Goal: Transaction & Acquisition: Obtain resource

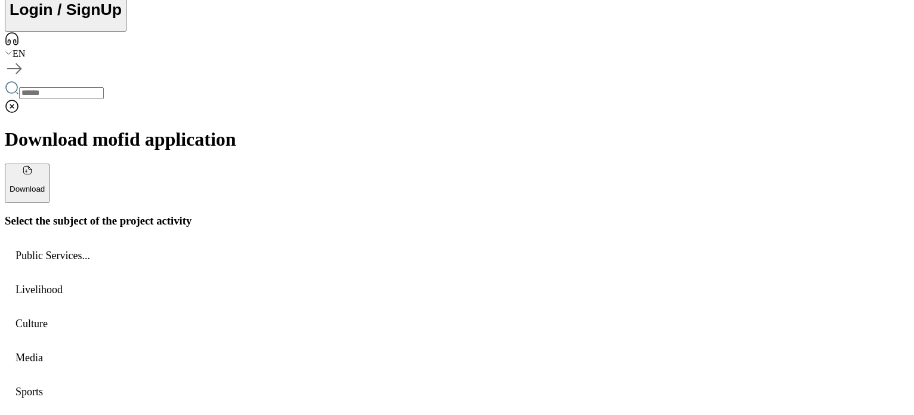
scroll to position [362, 0]
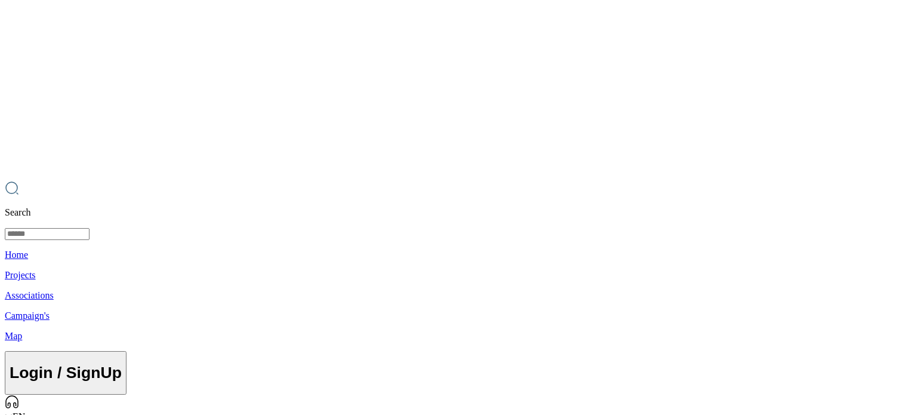
click at [853, 411] on div "EN" at bounding box center [457, 416] width 905 height 11
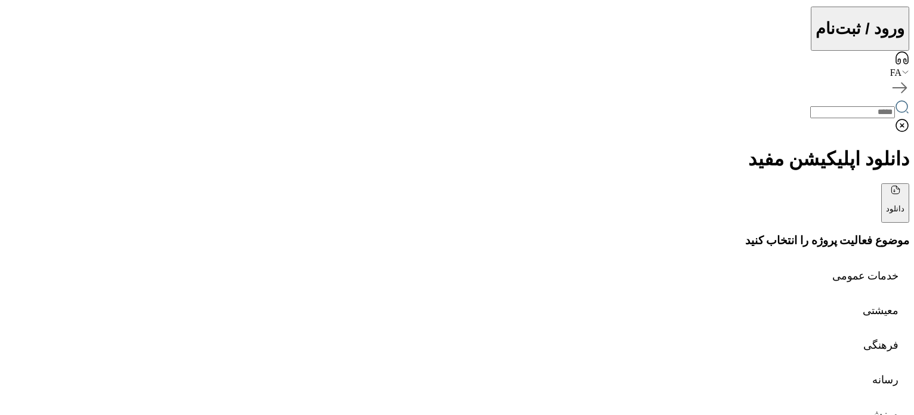
scroll to position [341, 0]
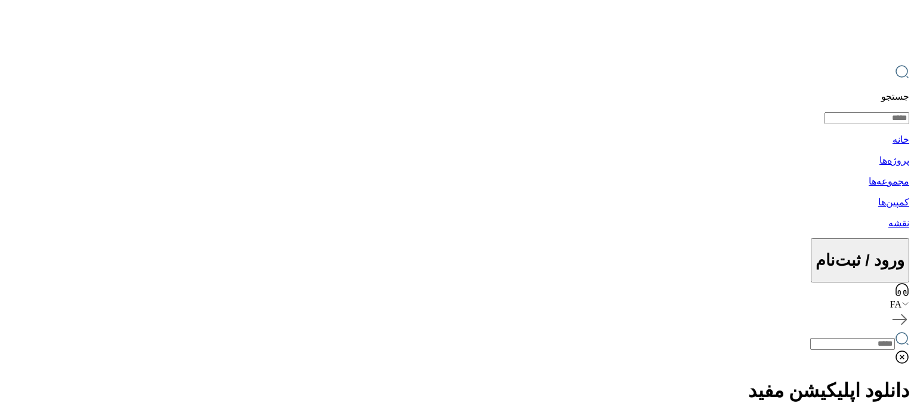
scroll to position [0, 0]
